Goal: Task Accomplishment & Management: Use online tool/utility

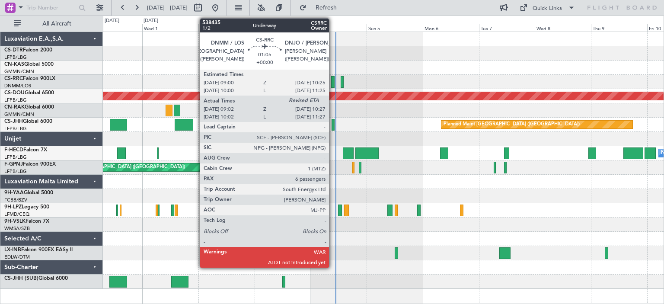
click at [333, 83] on div at bounding box center [332, 82] width 3 height 12
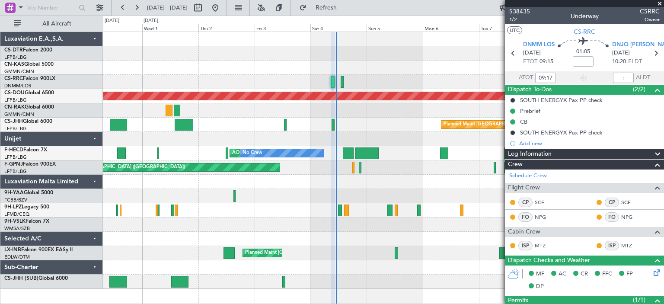
type input "10:48"
drag, startPoint x: 660, startPoint y: 1, endPoint x: 659, endPoint y: 19, distance: 17.8
click at [660, 2] on div at bounding box center [584, 3] width 159 height 7
click at [660, 3] on span at bounding box center [659, 4] width 9 height 8
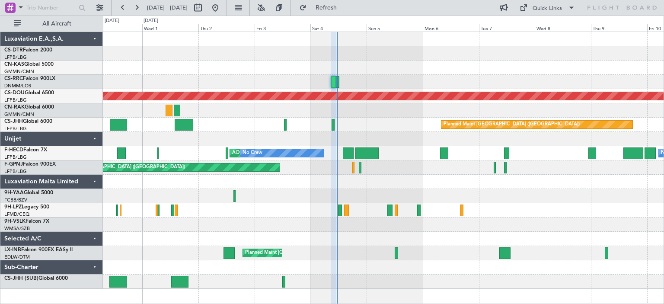
type input "0"
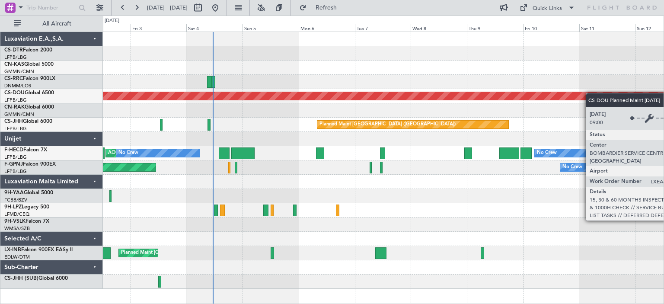
click at [482, 99] on div "Planned Maint London (Biggin Hill) Planned Maint Paris (Le Bourget) AOG Maint P…" at bounding box center [383, 160] width 560 height 257
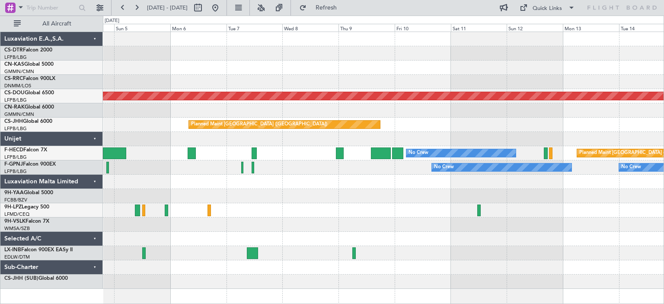
click at [458, 106] on div "Planned Maint London (Biggin Hill) Planned Maint Paris (Le Bourget) No Crew Pla…" at bounding box center [383, 160] width 560 height 257
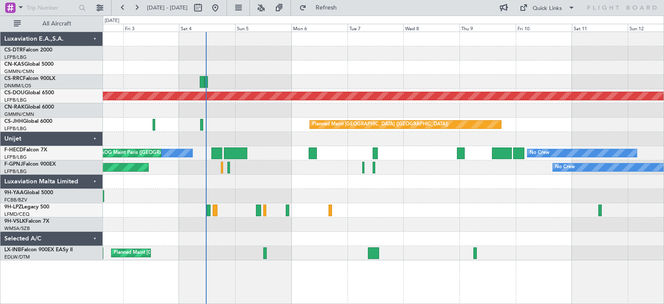
click at [404, 216] on div "Planned Maint London (Biggin Hill) Planned Maint Paris (Le Bourget) No Crew No …" at bounding box center [383, 146] width 560 height 228
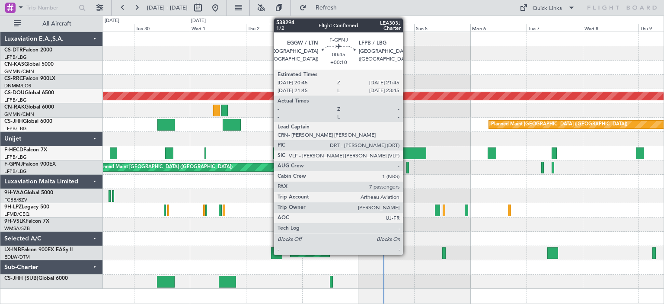
click at [407, 170] on div at bounding box center [407, 168] width 3 height 12
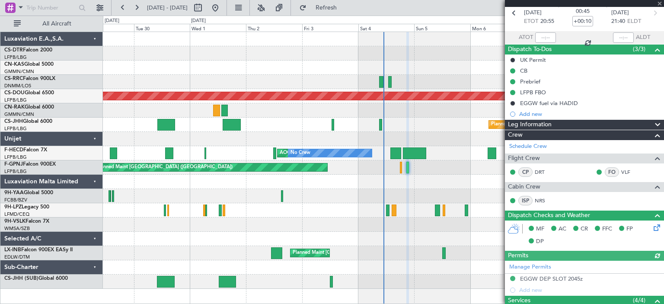
scroll to position [86, 0]
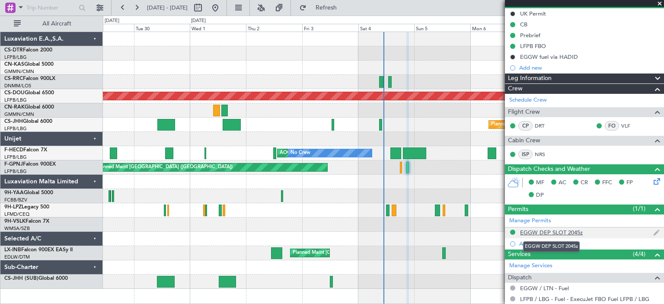
click at [538, 231] on div "EGGW DEP SLOT 2045z" at bounding box center [551, 232] width 63 height 7
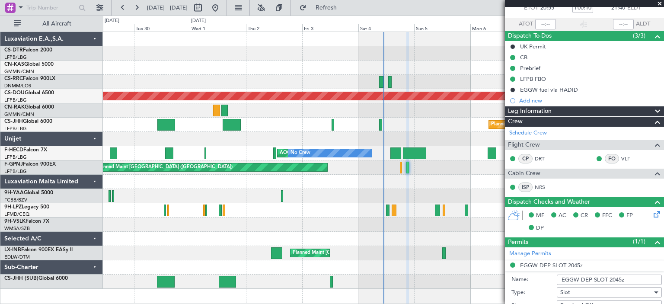
scroll to position [173, 0]
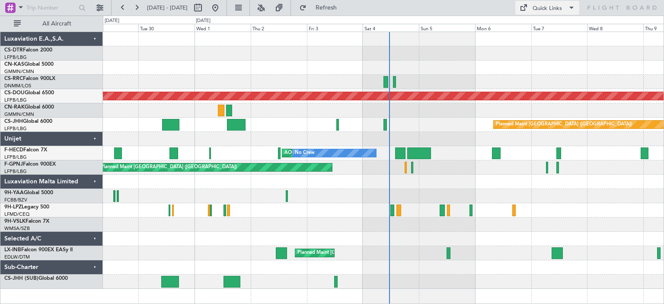
click at [572, 5] on span at bounding box center [571, 8] width 10 height 10
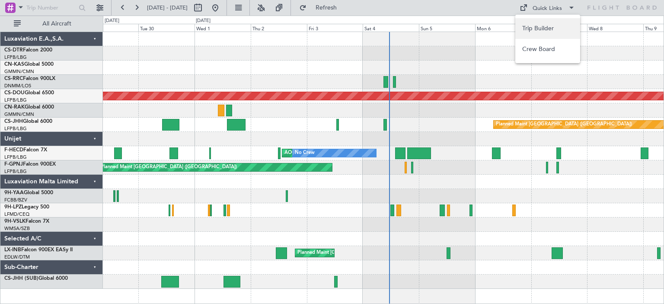
click at [547, 28] on button "Trip Builder" at bounding box center [547, 28] width 65 height 21
